Goal: Communication & Community: Answer question/provide support

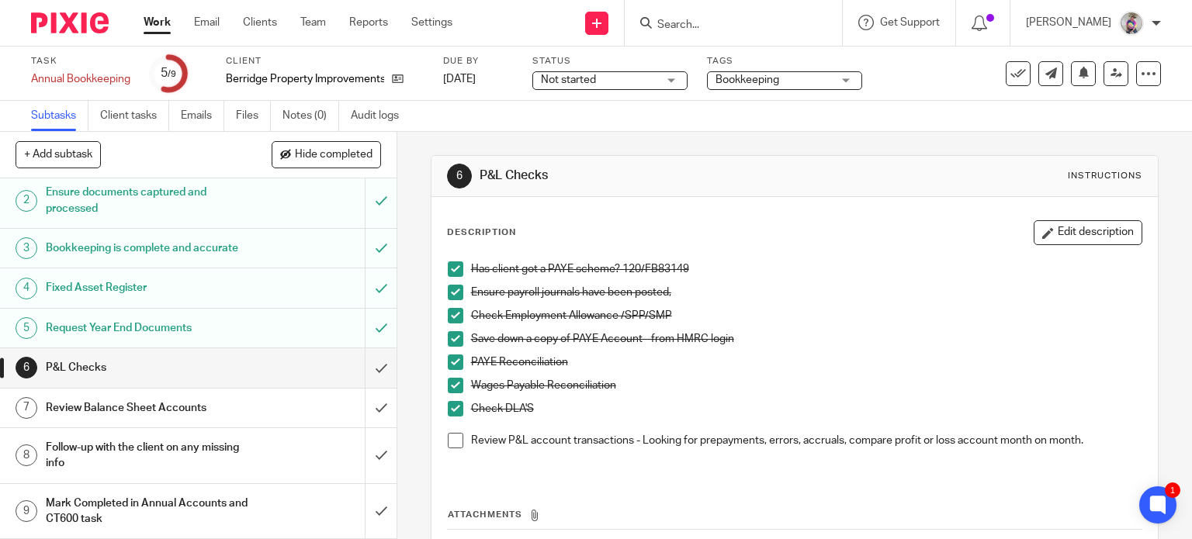
scroll to position [59, 0]
click at [199, 462] on h1 "Follow-up with the client on any missing info" at bounding box center [147, 456] width 203 height 40
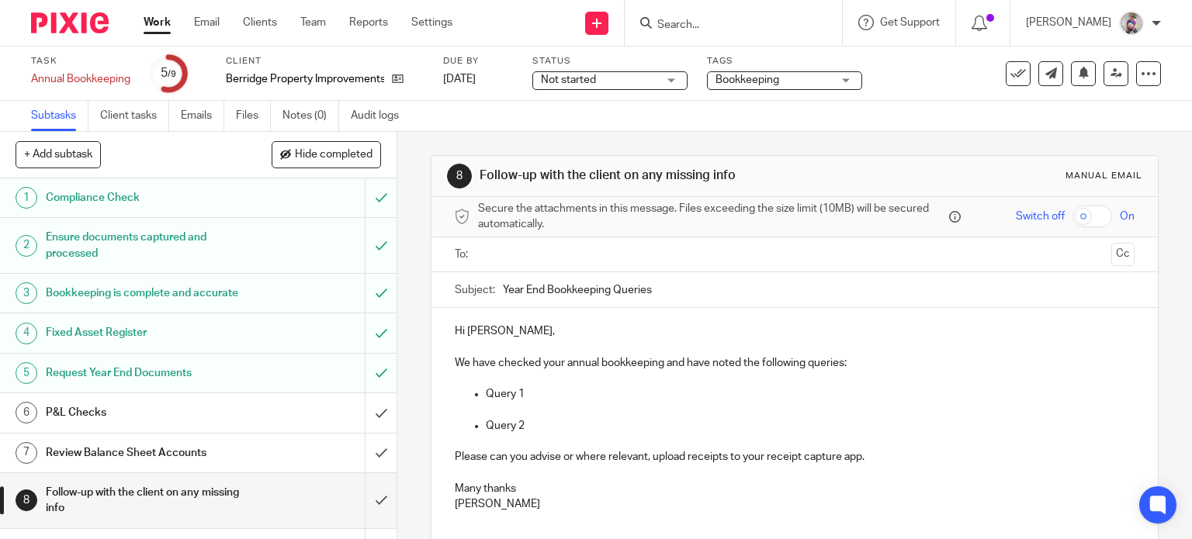
click at [559, 255] on input "text" at bounding box center [794, 255] width 622 height 18
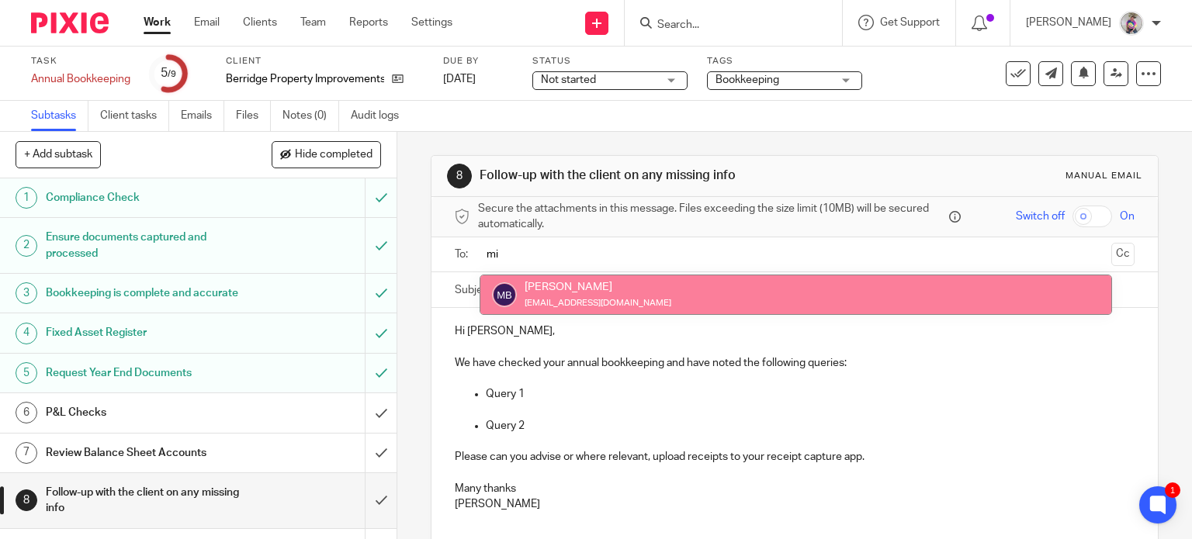
type input "mi"
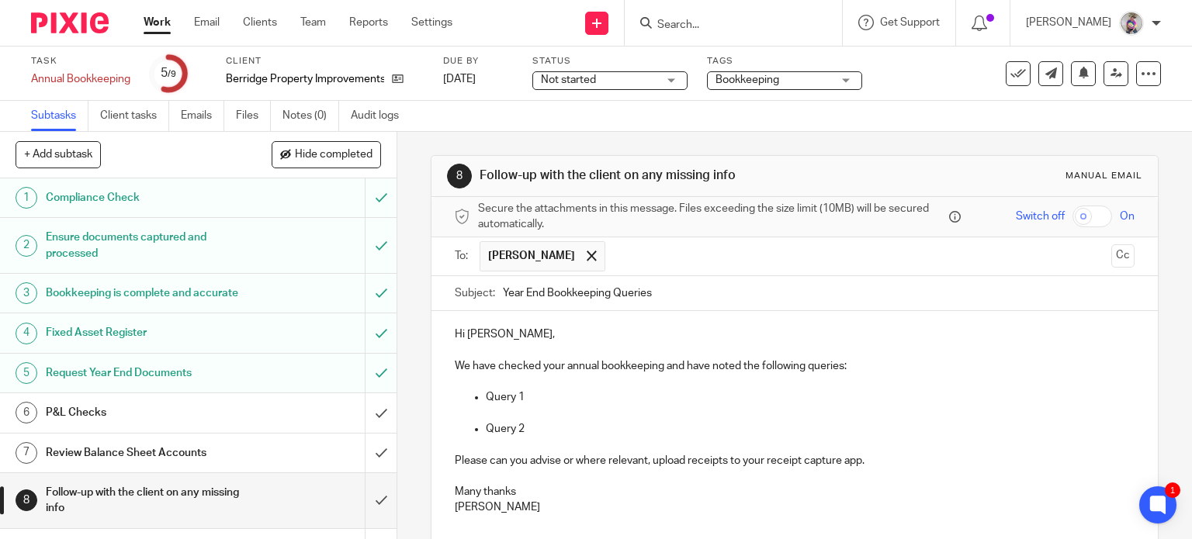
click at [455, 363] on p "We have checked your annual bookkeeping and have noted the following queries:" at bounding box center [795, 375] width 681 height 32
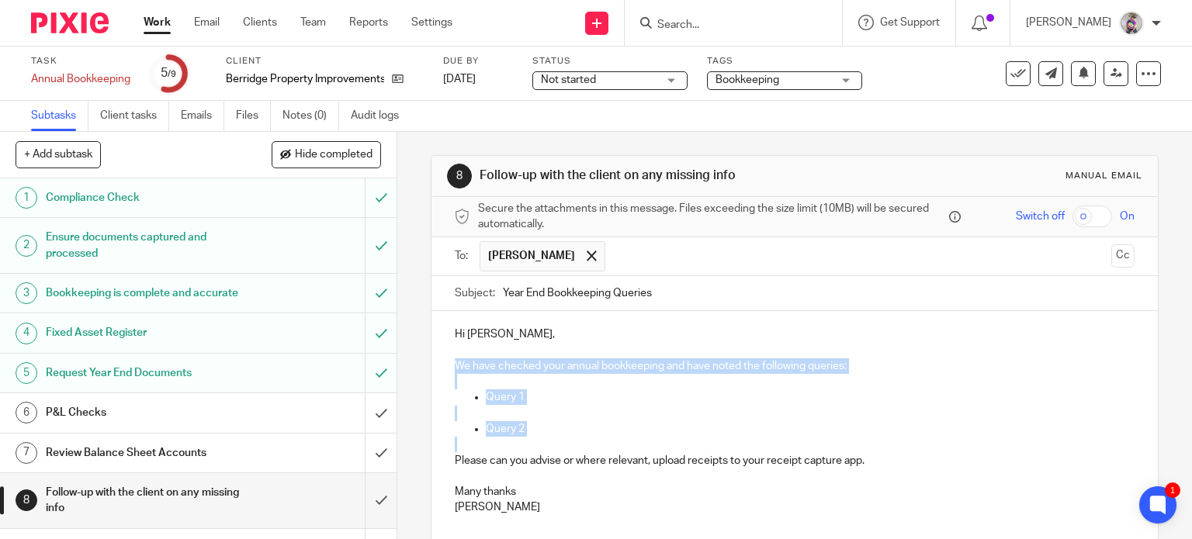
drag, startPoint x: 452, startPoint y: 359, endPoint x: 859, endPoint y: 449, distance: 417.3
click at [859, 449] on div "Hi [PERSON_NAME], We have checked your annual bookkeeping and have noted the fo…" at bounding box center [794, 426] width 727 height 231
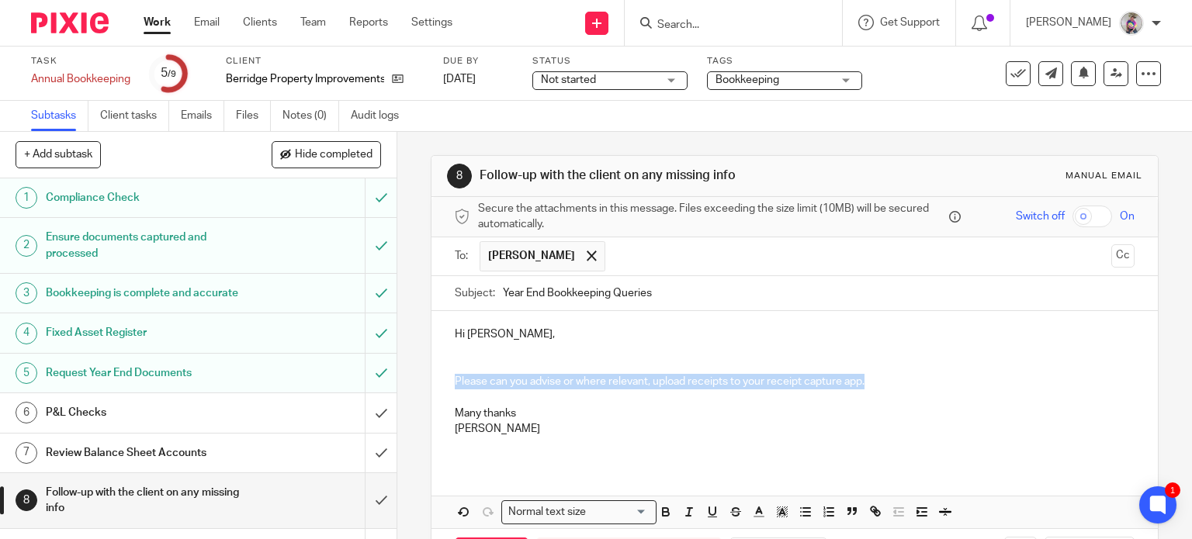
drag, startPoint x: 449, startPoint y: 378, endPoint x: 868, endPoint y: 376, distance: 419.1
click at [868, 376] on p "Please can you advise or where relevant, upload receipts to your receipt captur…" at bounding box center [795, 375] width 681 height 32
